Goal: Information Seeking & Learning: Learn about a topic

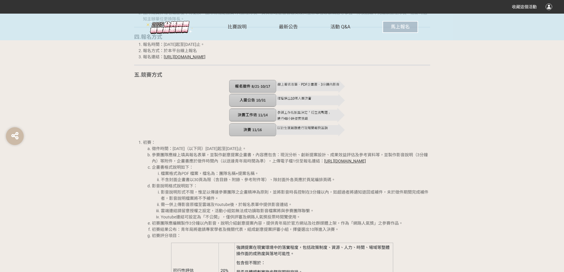
scroll to position [651, 0]
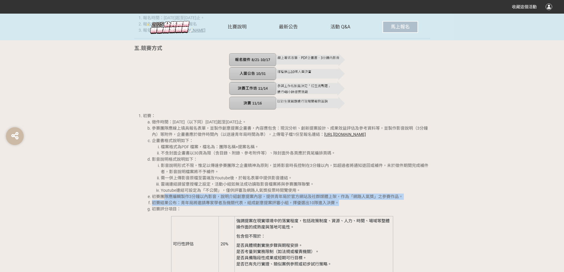
drag, startPoint x: 166, startPoint y: 204, endPoint x: 398, endPoint y: 206, distance: 232.8
click at [398, 206] on ol "徵件時間：114年（以下同）8月21日起至10月17日止。 參賽團隊應線上填具報名表單，並製作創意提案企畫書，內容應包含：現況分析、創新提案設計、成果效益評估…" at bounding box center [286, 165] width 287 height 93
click at [398, 206] on li "初賽結果公布：青年局將邀請專家學者及機關代表，組成創意提案評審小組，擇優選出10隊進入決賽。" at bounding box center [291, 203] width 278 height 6
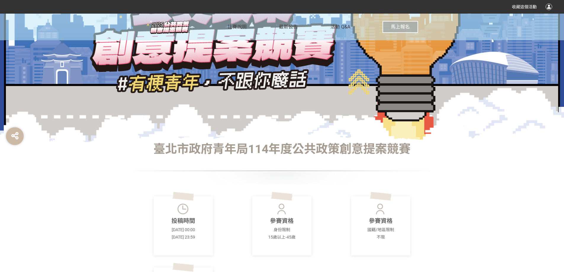
scroll to position [0, 0]
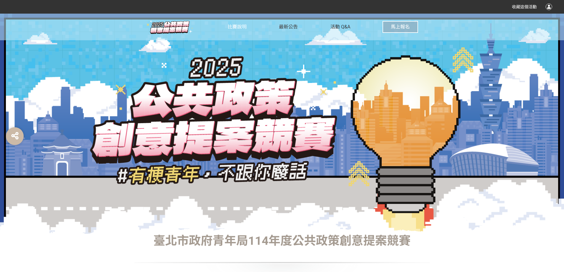
click at [233, 26] on span "比賽說明" at bounding box center [237, 27] width 19 height 6
click at [289, 25] on span "最新公告" at bounding box center [288, 27] width 19 height 6
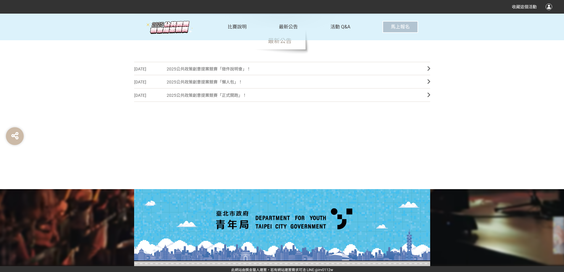
scroll to position [219, 0]
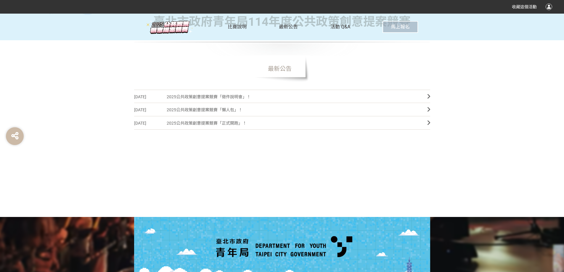
click at [275, 96] on span "2025公共政策創意提案競賽「徵件說明會」！" at bounding box center [292, 96] width 251 height 13
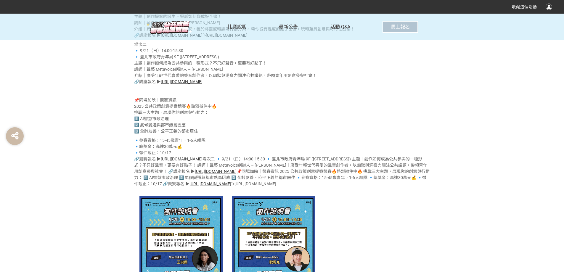
scroll to position [355, 0]
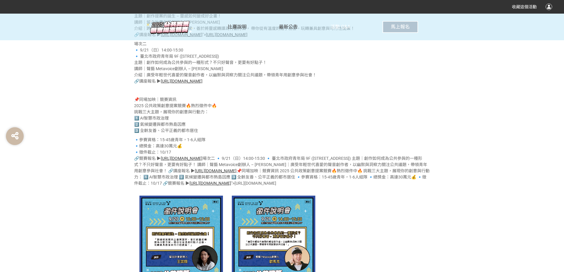
click at [341, 29] on span "活動 Q&A" at bounding box center [340, 27] width 20 height 6
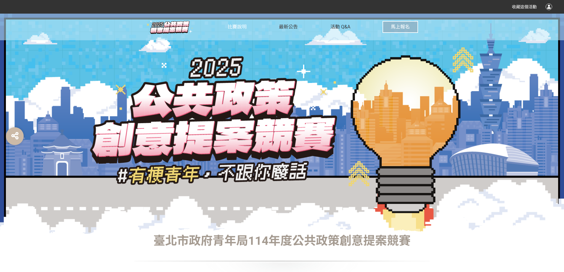
click at [235, 28] on span "比賽說明" at bounding box center [237, 27] width 19 height 6
click at [183, 22] on img at bounding box center [169, 27] width 47 height 15
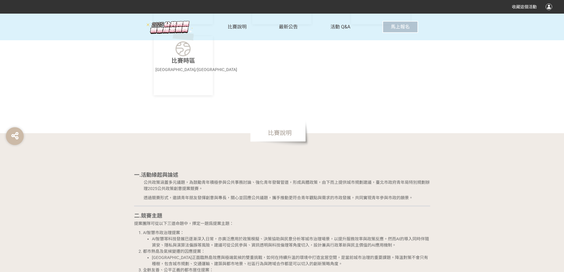
scroll to position [444, 0]
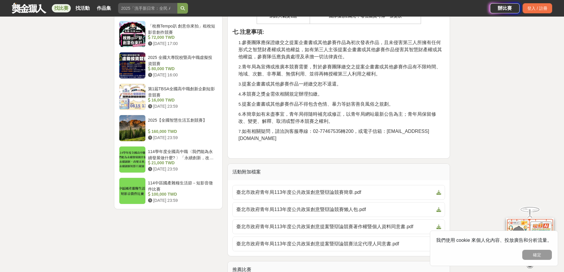
scroll to position [1035, 0]
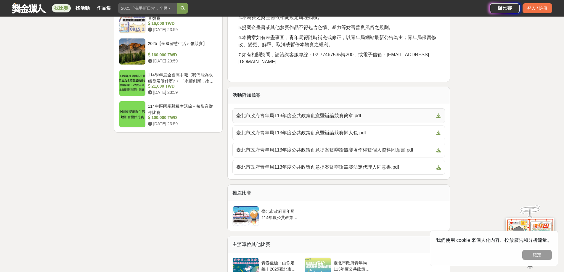
click at [352, 112] on span "臺北市政府青年局113年度公共政策創意暨辯論競賽簡章.pdf" at bounding box center [335, 115] width 198 height 7
